Goal: Information Seeking & Learning: Learn about a topic

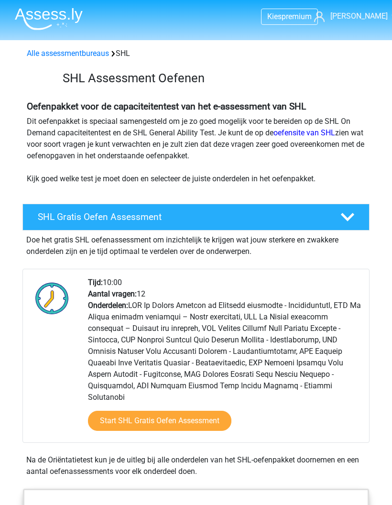
click at [181, 411] on link "Start SHL Gratis Oefen Assessment" at bounding box center [160, 421] width 144 height 20
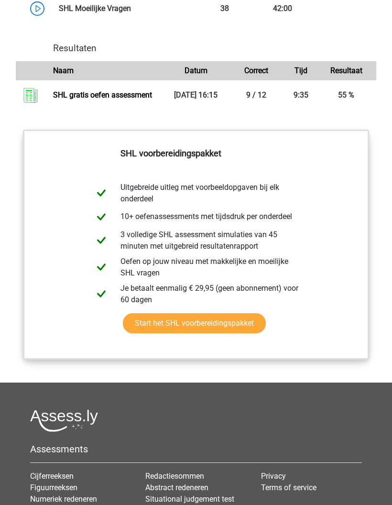
scroll to position [1310, 0]
click at [121, 93] on link "SHL gratis oefen assessment" at bounding box center [102, 95] width 99 height 9
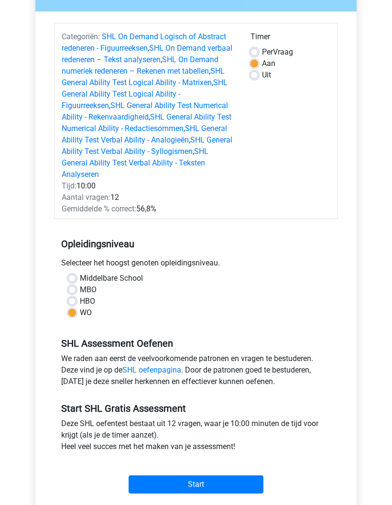
scroll to position [106, 0]
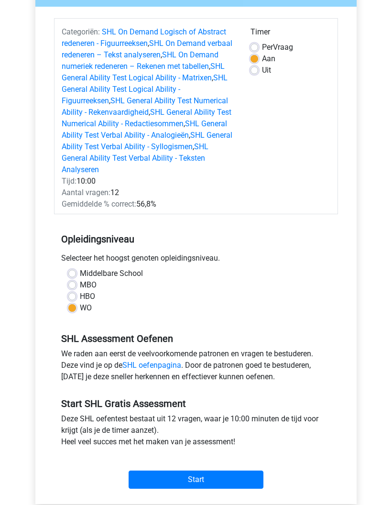
click at [193, 485] on input "Start" at bounding box center [196, 480] width 135 height 18
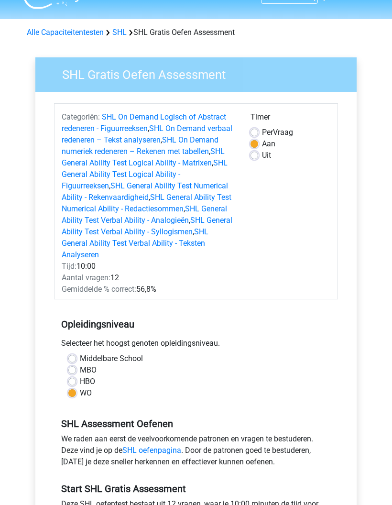
scroll to position [0, 0]
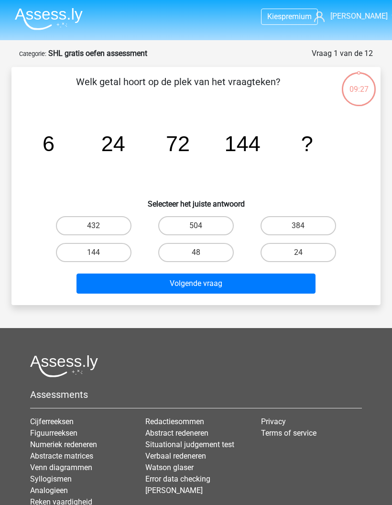
click at [111, 250] on label "144" at bounding box center [94, 252] width 76 height 19
click at [100, 253] on input "144" at bounding box center [97, 256] width 6 height 6
radio input "true"
click at [251, 281] on button "Volgende vraag" at bounding box center [197, 284] width 240 height 20
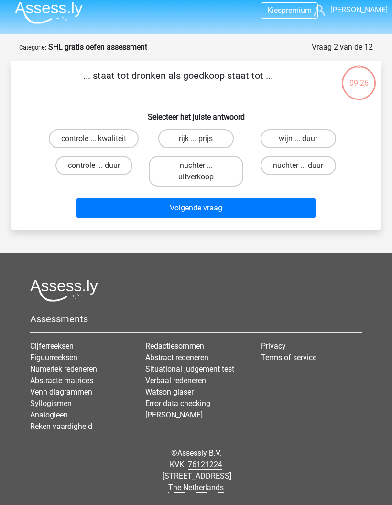
scroll to position [38, 0]
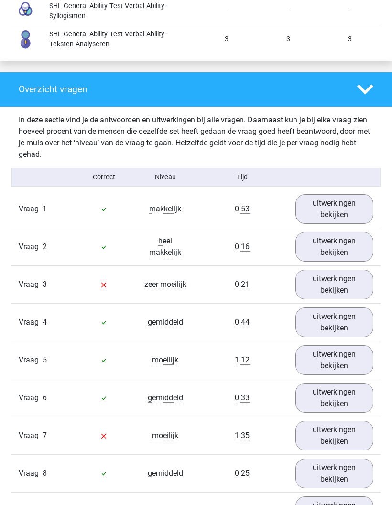
scroll to position [1301, 0]
click at [355, 202] on link "uitwerkingen bekijken" at bounding box center [335, 209] width 78 height 30
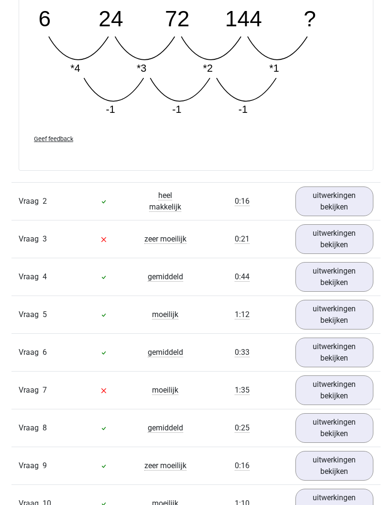
scroll to position [1803, 0]
click at [358, 192] on link "uitwerkingen bekijken" at bounding box center [335, 202] width 78 height 30
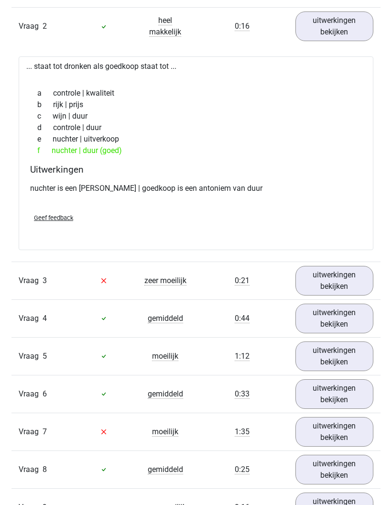
scroll to position [1978, 0]
click at [359, 279] on link "uitwerkingen bekijken" at bounding box center [335, 281] width 78 height 30
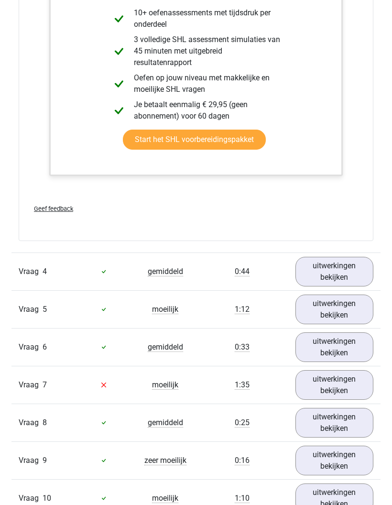
scroll to position [2751, 0]
click at [359, 263] on link "uitwerkingen bekijken" at bounding box center [335, 272] width 78 height 30
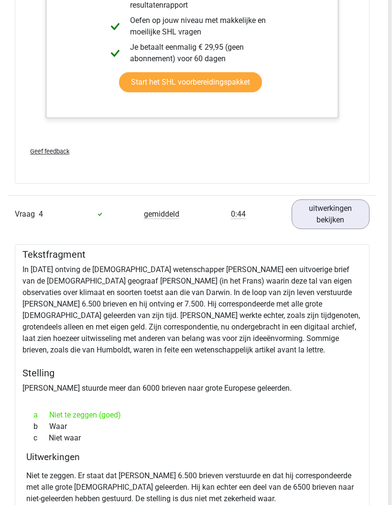
scroll to position [2812, 2]
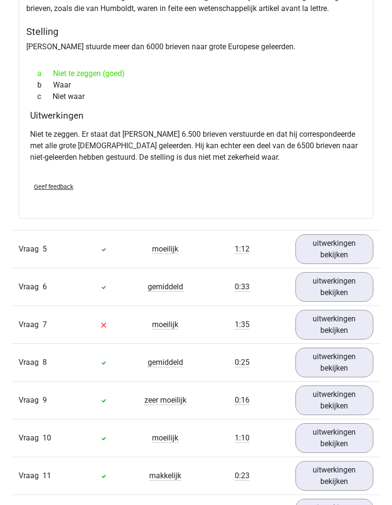
click at [359, 239] on link "uitwerkingen bekijken" at bounding box center [335, 250] width 78 height 30
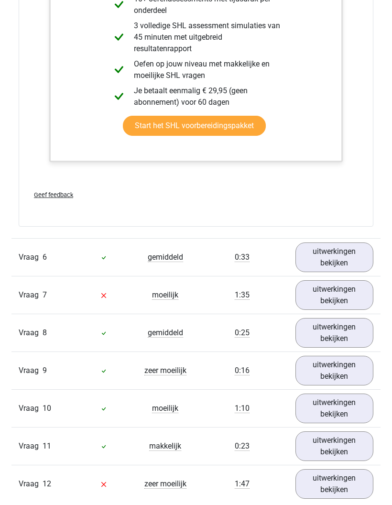
click at [357, 288] on link "uitwerkingen bekijken" at bounding box center [335, 296] width 78 height 30
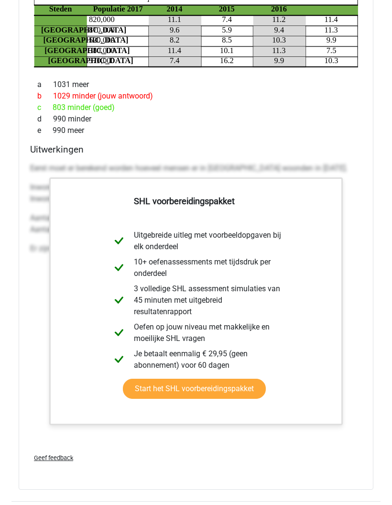
scroll to position [4003, 0]
